Goal: Transaction & Acquisition: Purchase product/service

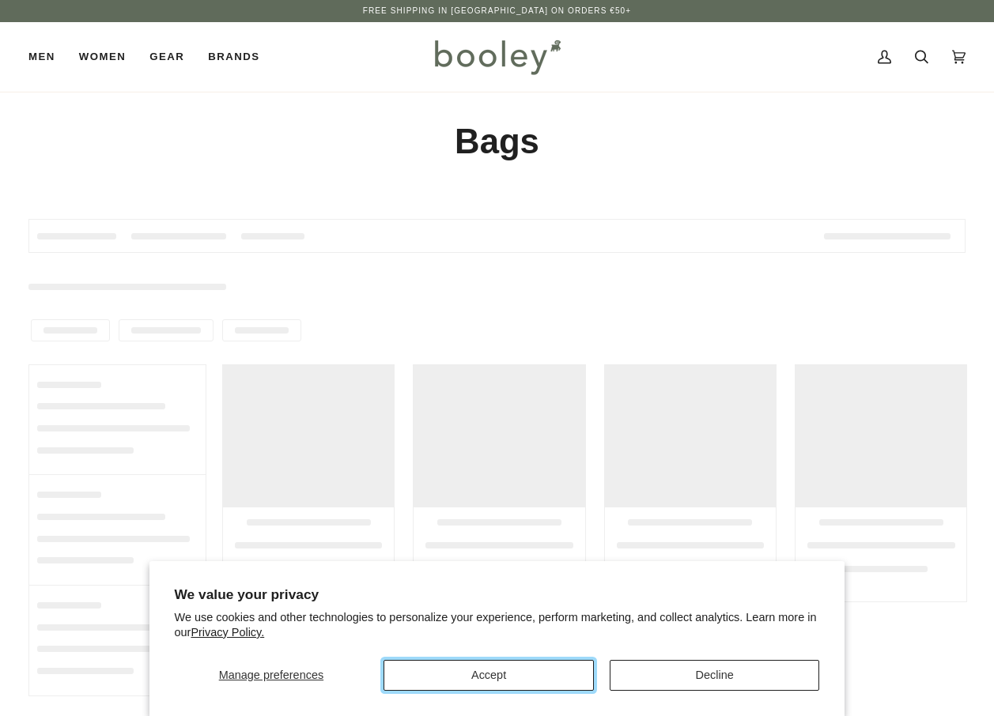
click at [483, 676] on button "Accept" at bounding box center [488, 675] width 210 height 31
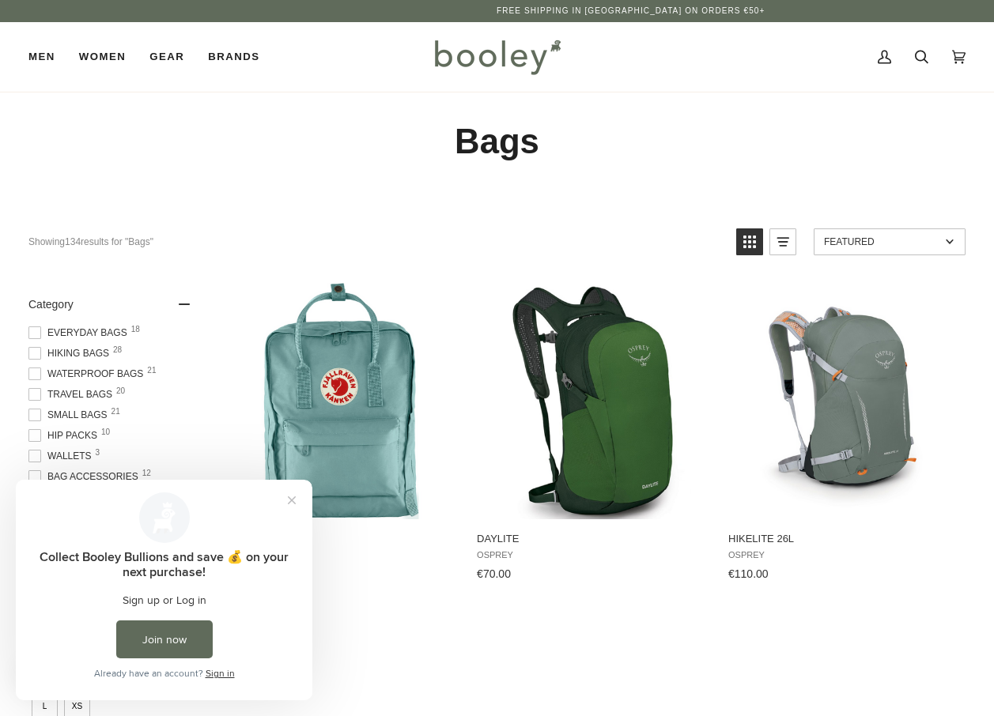
click at [104, 374] on span "Waterproof Bags 21" at bounding box center [87, 374] width 119 height 14
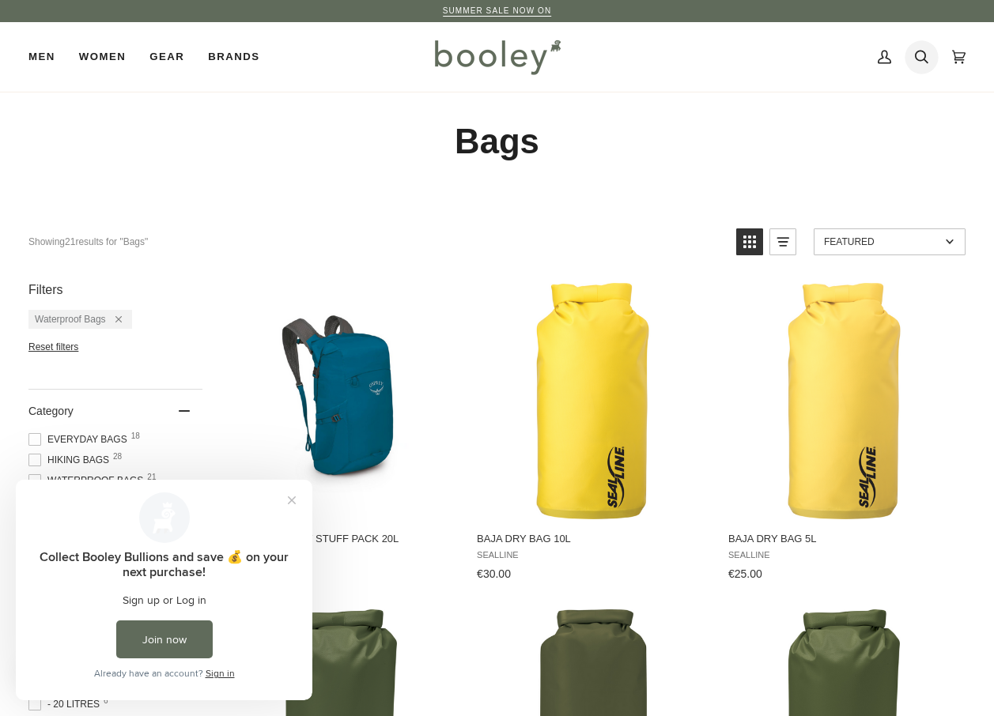
click at [919, 59] on icon at bounding box center [921, 57] width 13 height 24
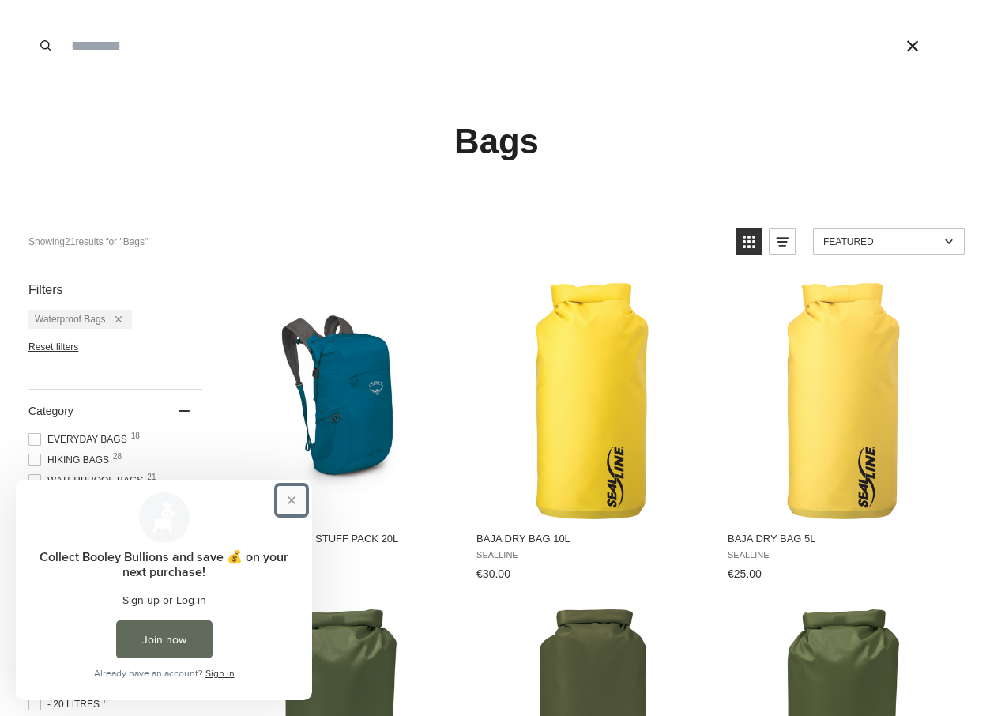
click at [293, 503] on button "Close prompt" at bounding box center [291, 500] width 28 height 28
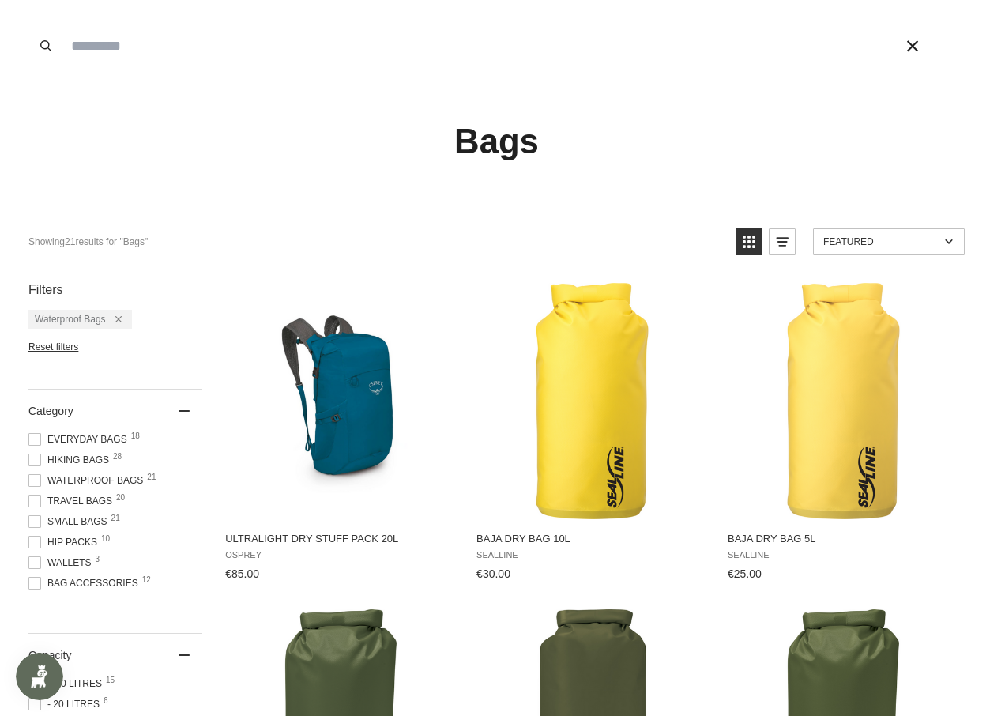
click at [86, 55] on input "Search our store" at bounding box center [459, 46] width 792 height 92
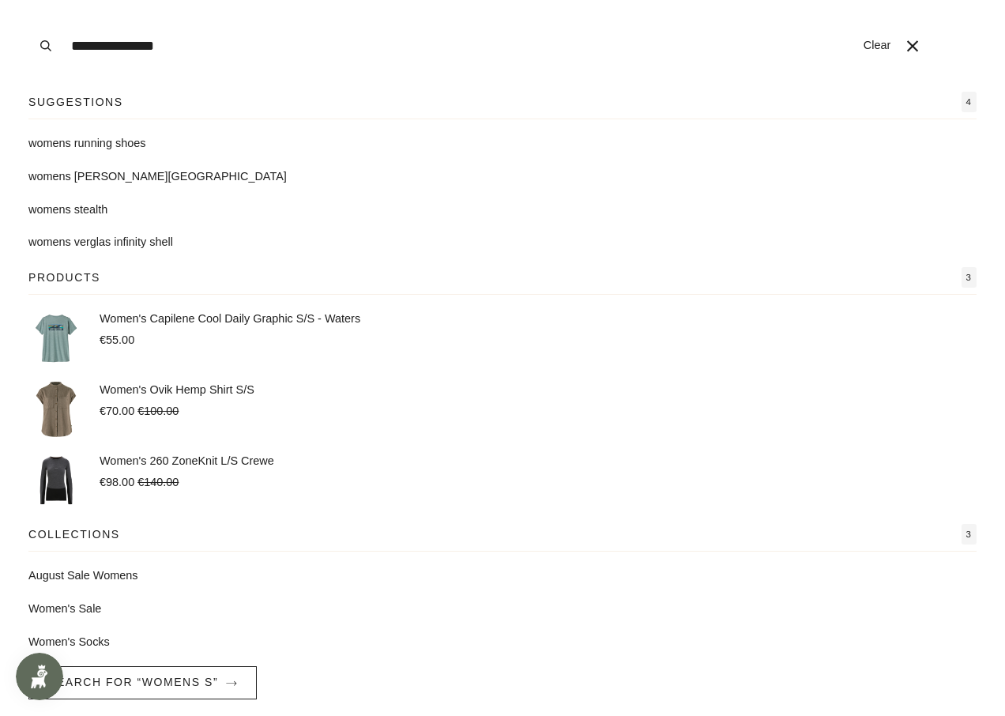
type input "**********"
click at [28, 0] on button "Search" at bounding box center [45, 46] width 35 height 92
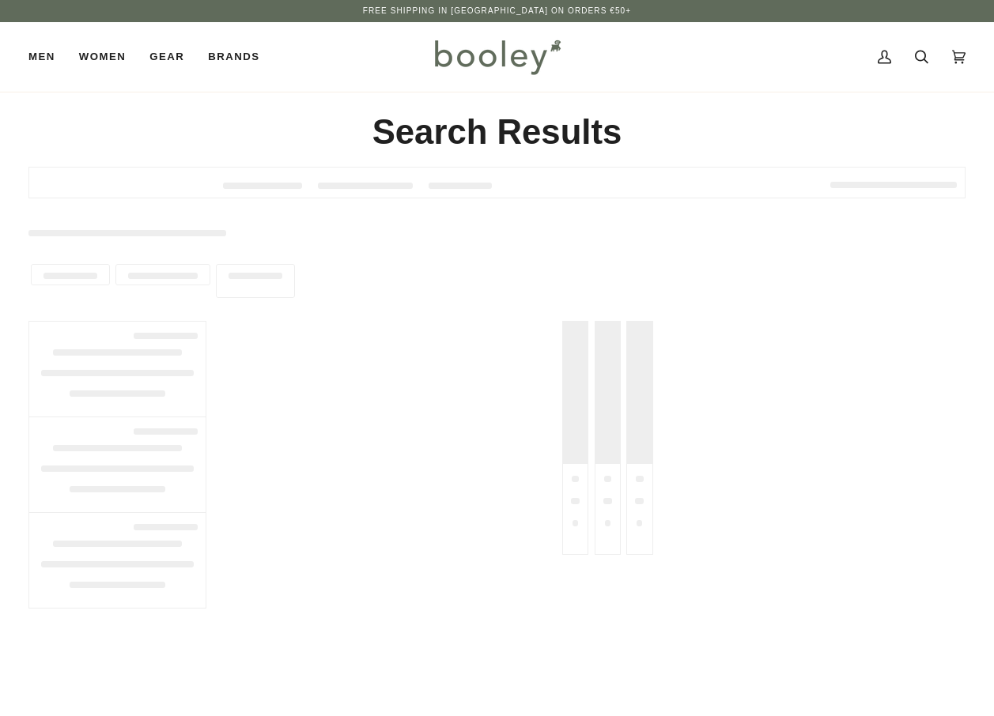
type input "**********"
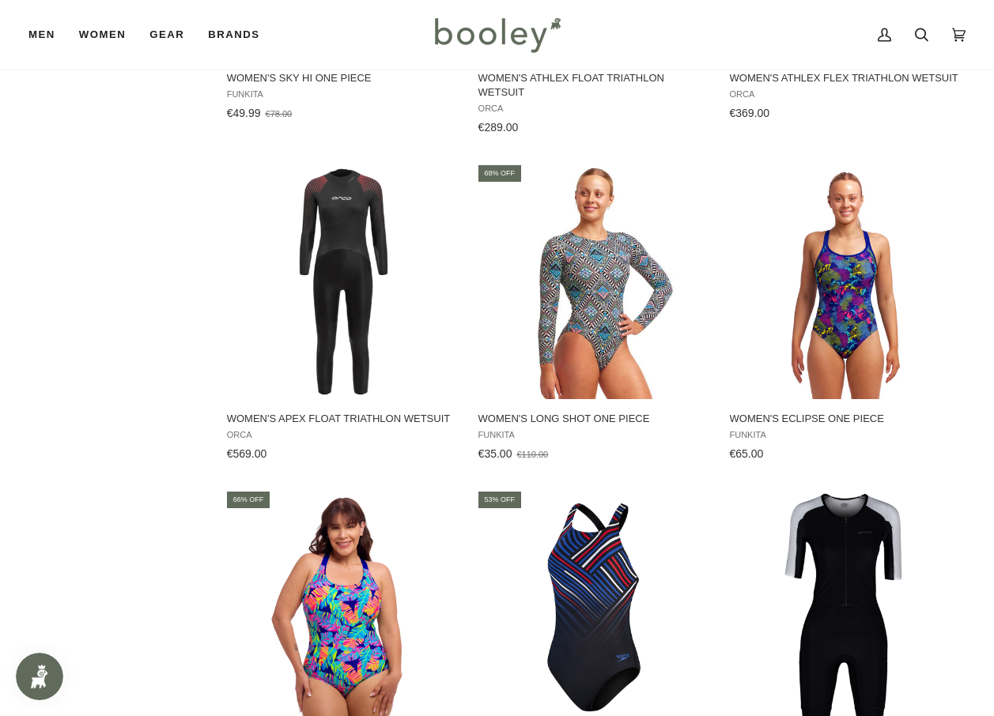
scroll to position [1423, 0]
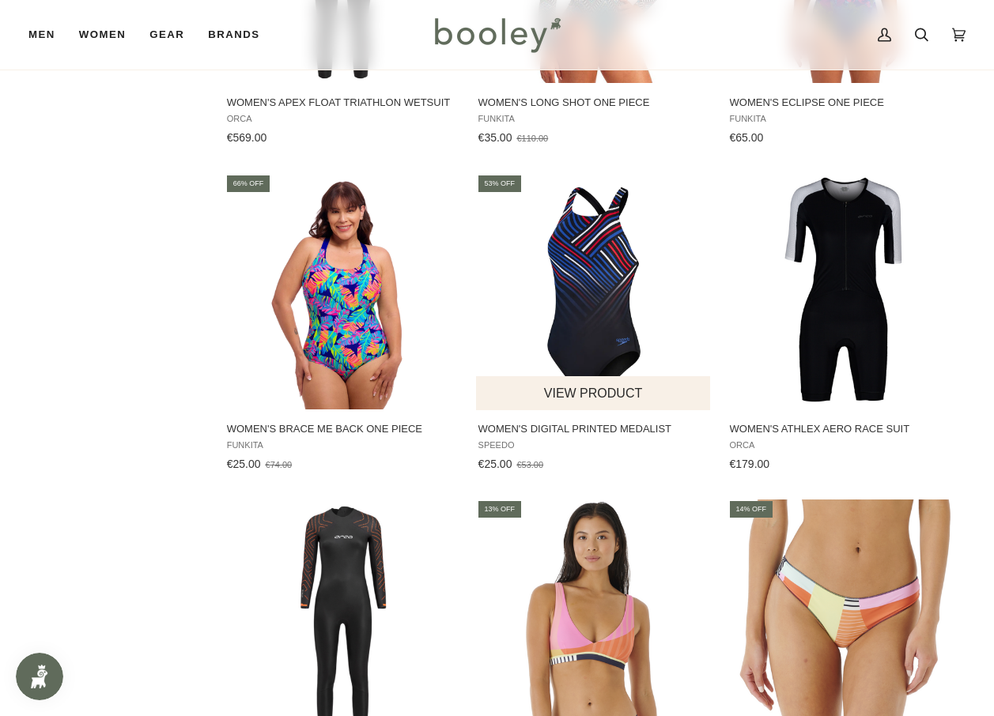
click at [607, 300] on img "Women's Digital Printed Medalist" at bounding box center [594, 291] width 236 height 236
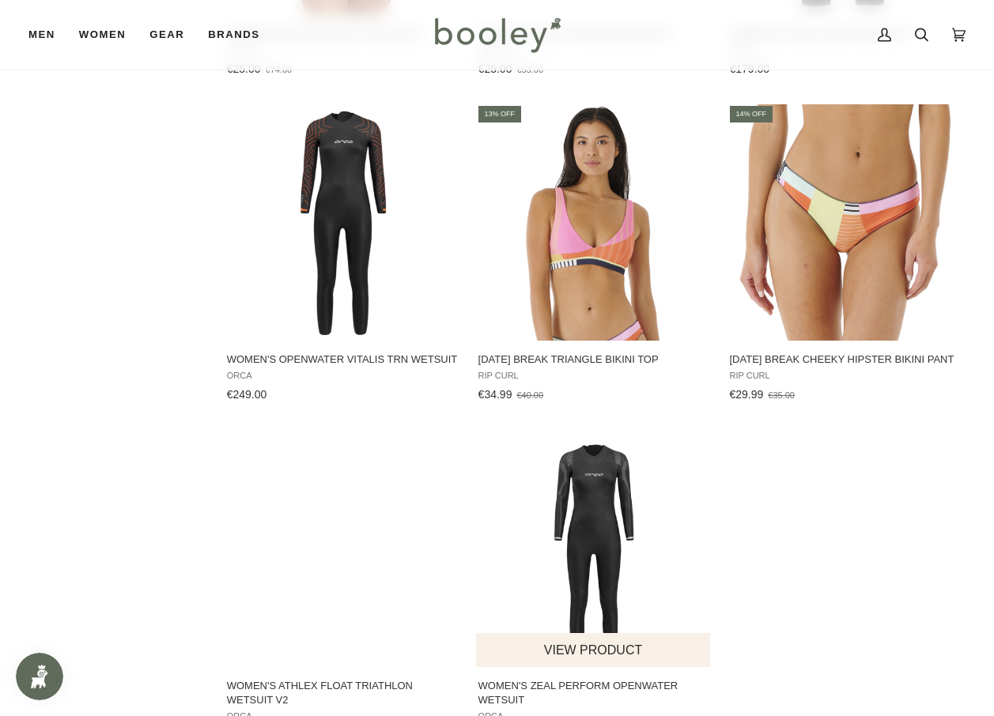
scroll to position [2213, 0]
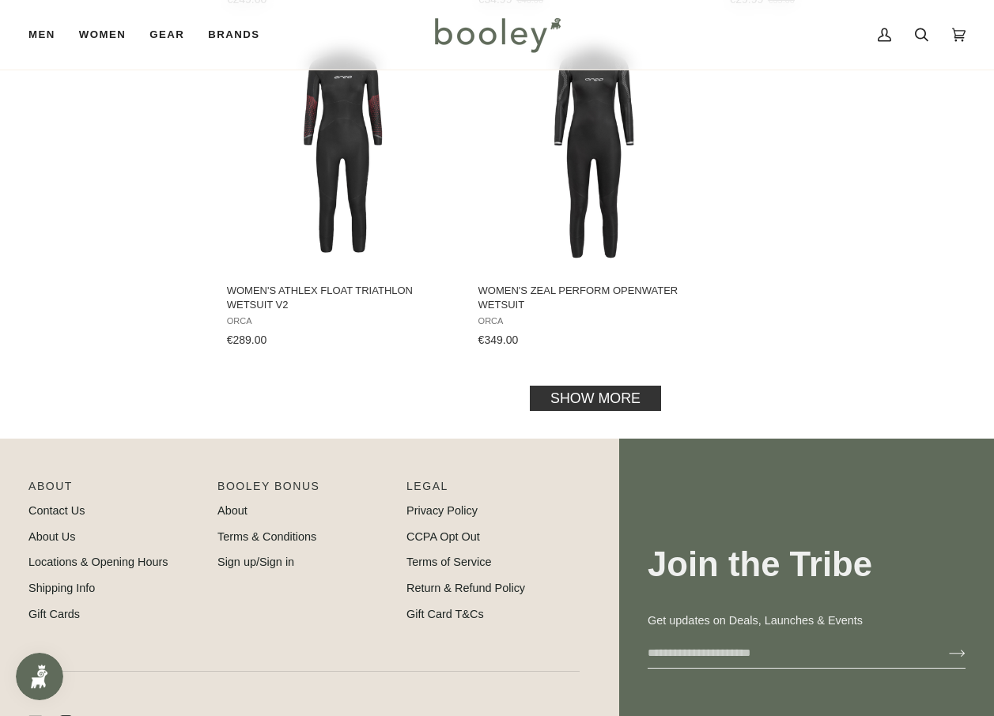
click at [541, 409] on link "Show more" at bounding box center [595, 398] width 131 height 25
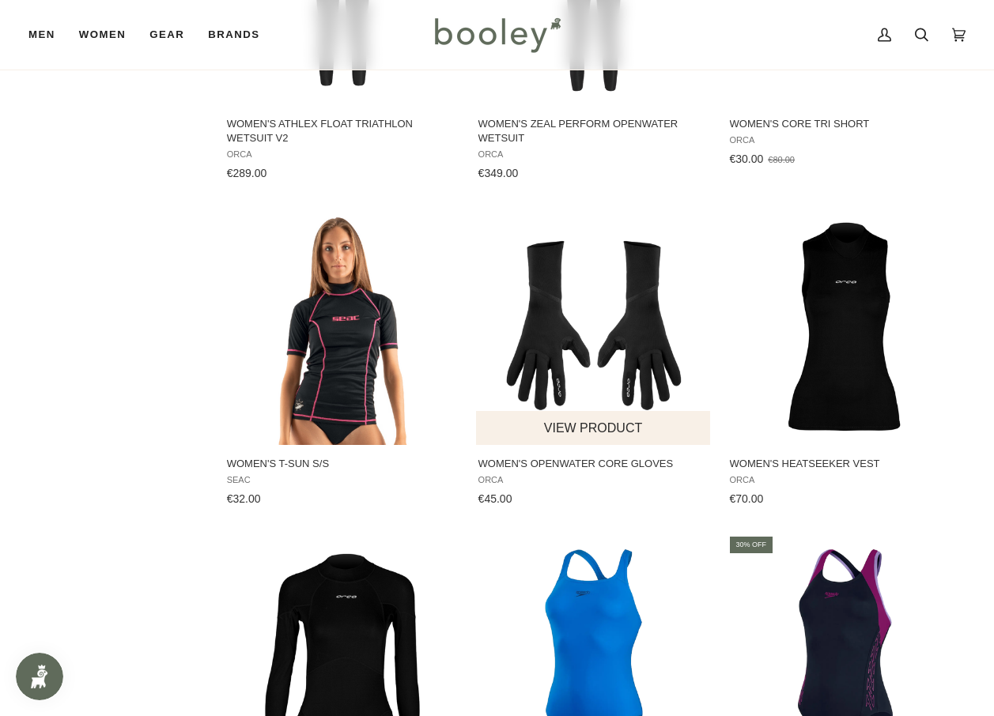
scroll to position [2609, 0]
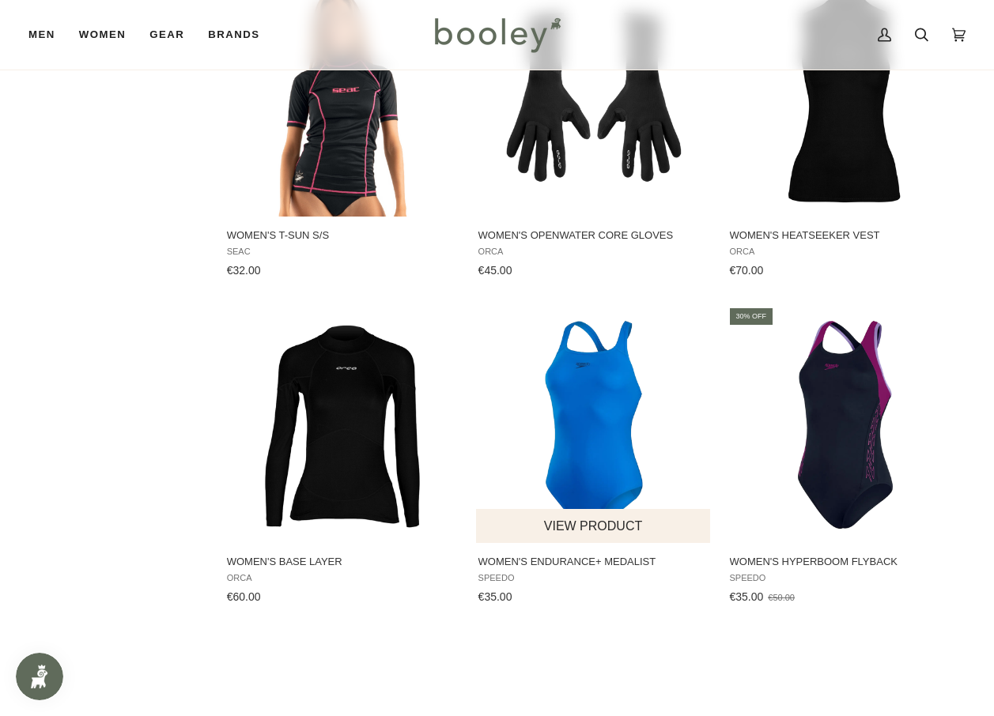
click at [602, 398] on img "Women's Endurance+ Medalist" at bounding box center [594, 424] width 236 height 236
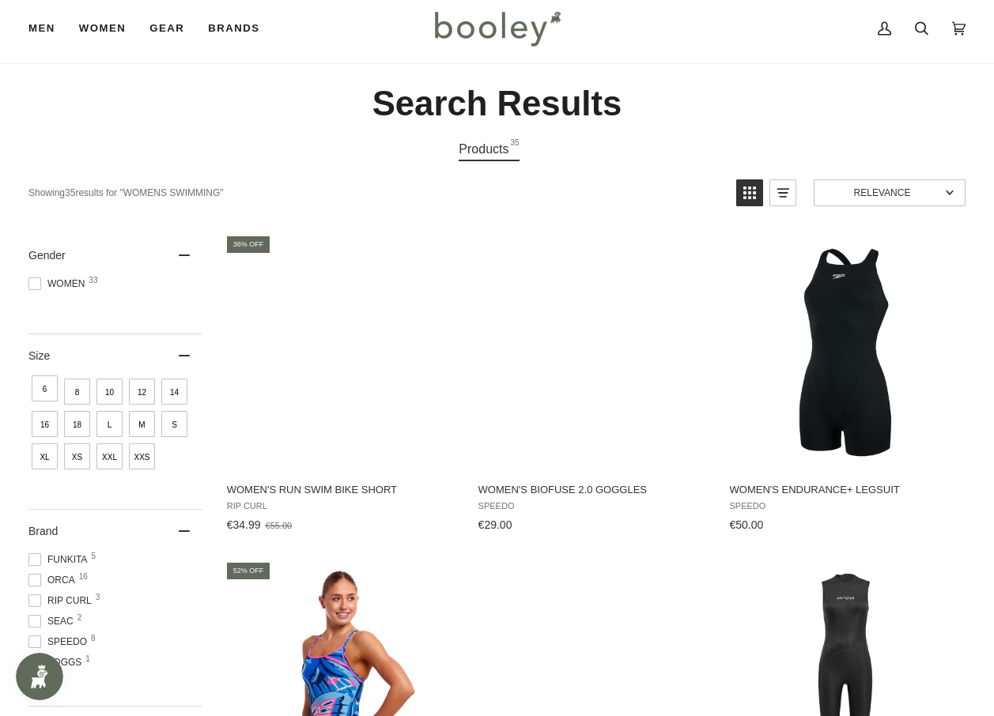
scroll to position [0, 0]
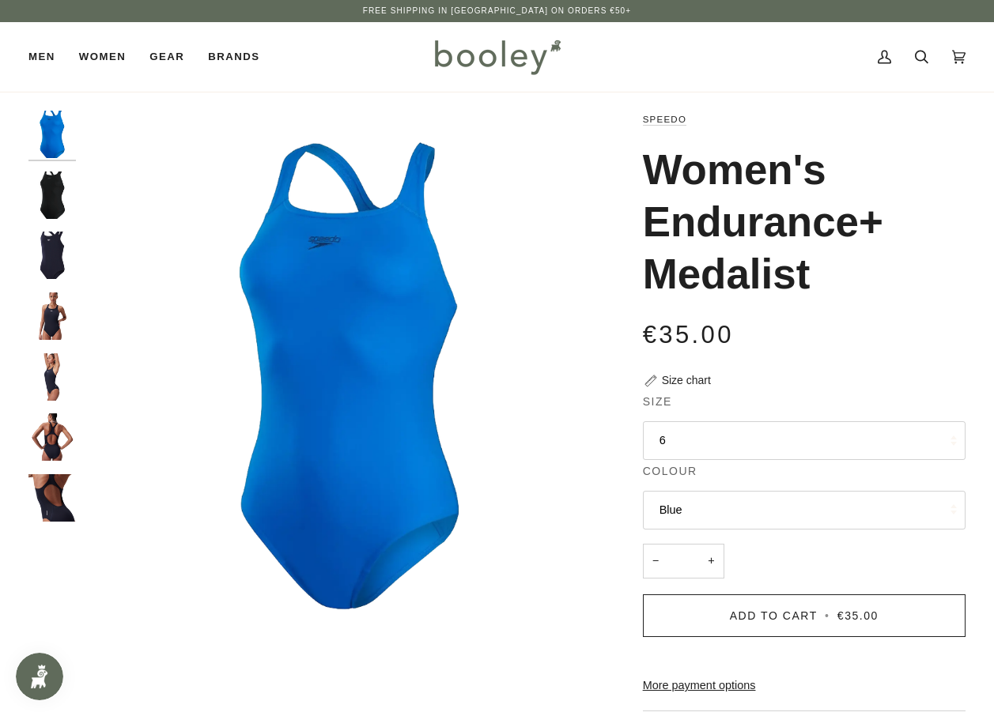
click at [51, 432] on img "Speedo Women's Eco Endurance+ Medalist Navy - Booley Galway" at bounding box center [51, 436] width 47 height 47
